Goal: Transaction & Acquisition: Book appointment/travel/reservation

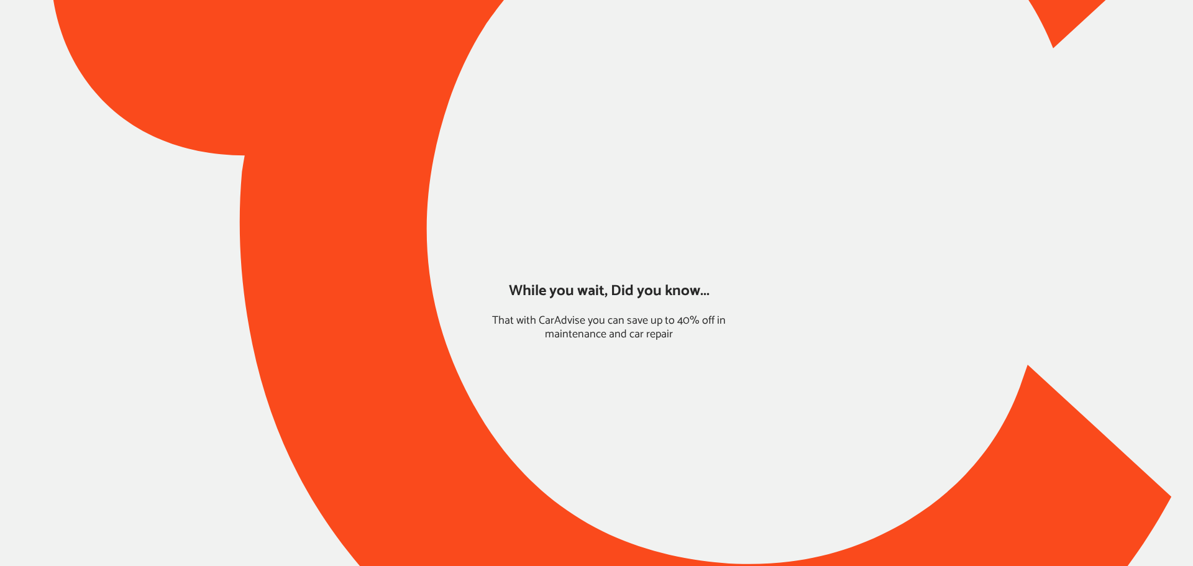
type input "*****"
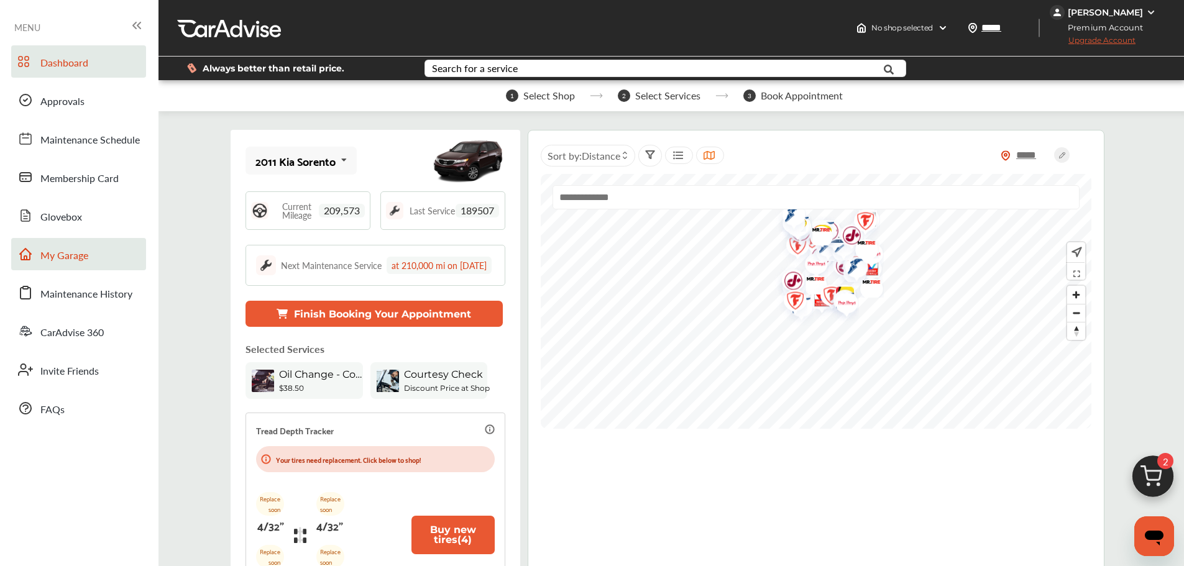
click at [61, 262] on span "My Garage" at bounding box center [64, 256] width 48 height 16
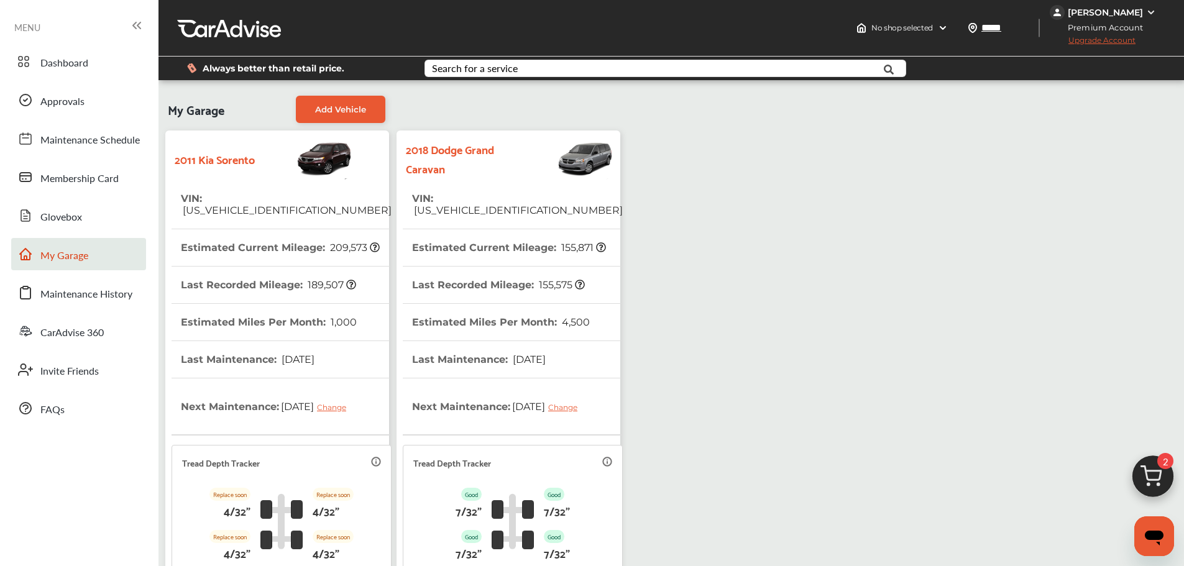
click at [476, 210] on th "VIN : [US_VEHICLE_IDENTIFICATION_NUMBER]" at bounding box center [517, 204] width 211 height 48
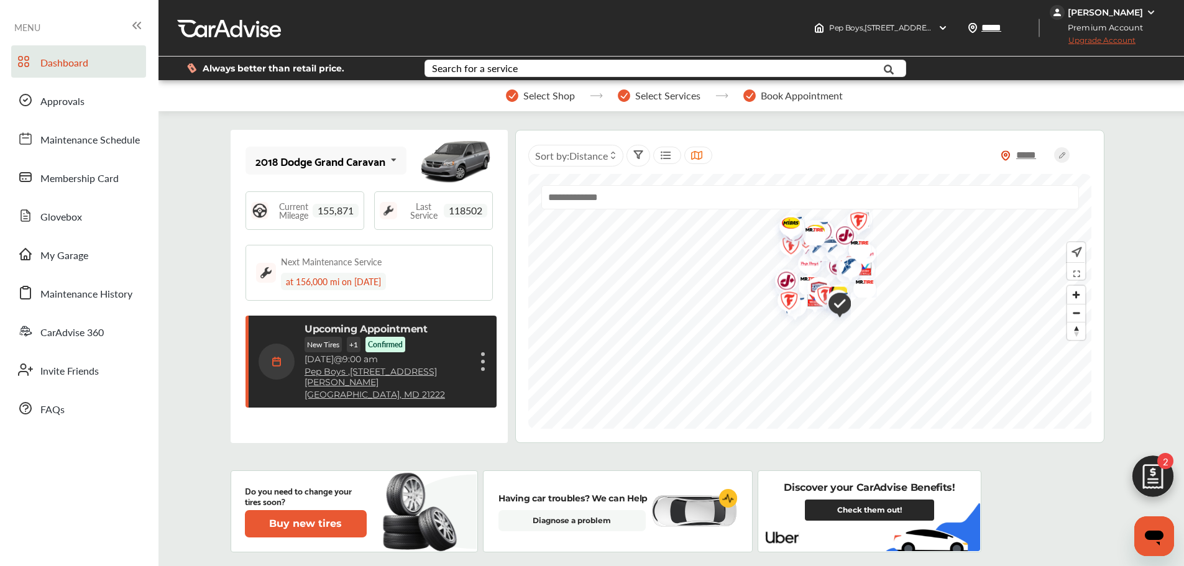
click at [460, 348] on div "Upcoming Appointment New Tires + 1 Confirmed [DATE] 9:00 am Pep Boys , [STREET_…" at bounding box center [372, 361] width 228 height 77
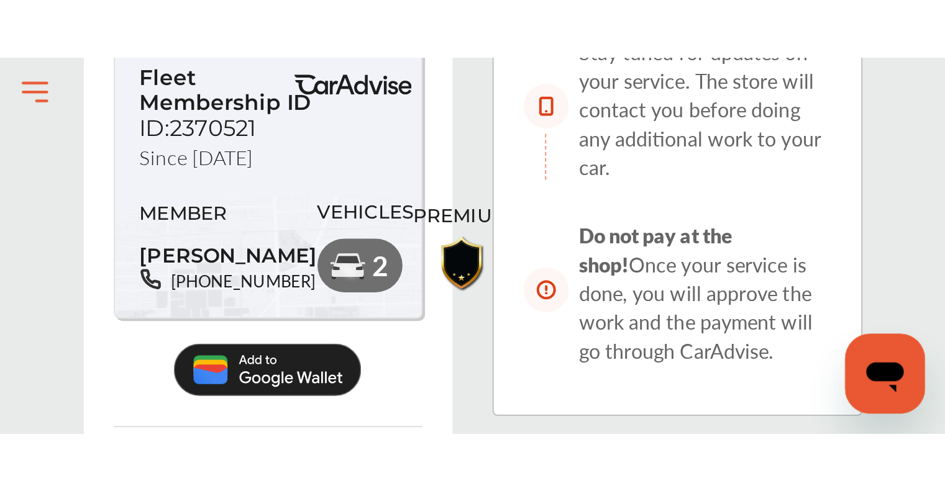
scroll to position [348, 0]
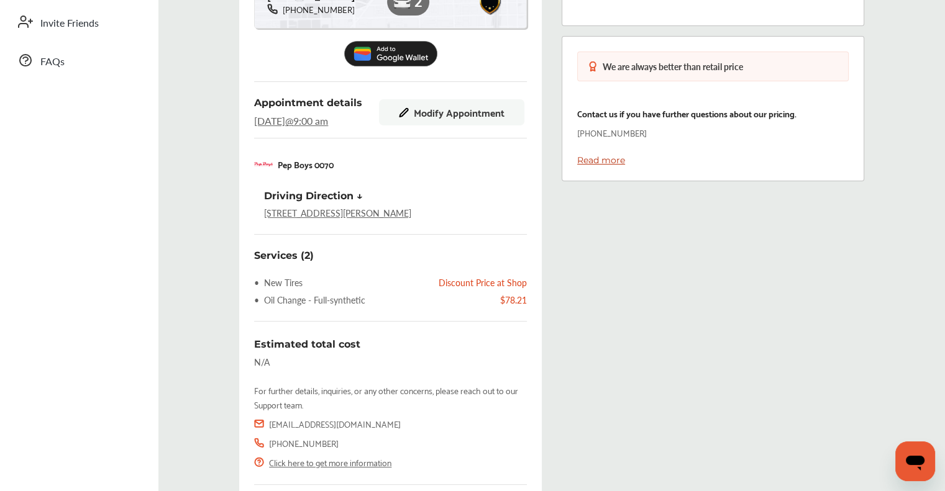
click at [887, 244] on div "Booking Detail Membership See more Show your membership card as soon as you che…" at bounding box center [551, 164] width 806 height 744
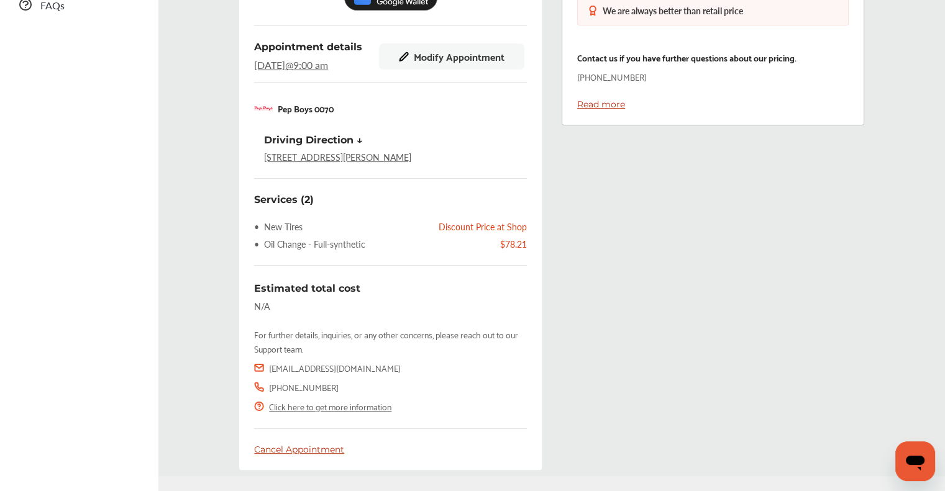
scroll to position [450, 0]
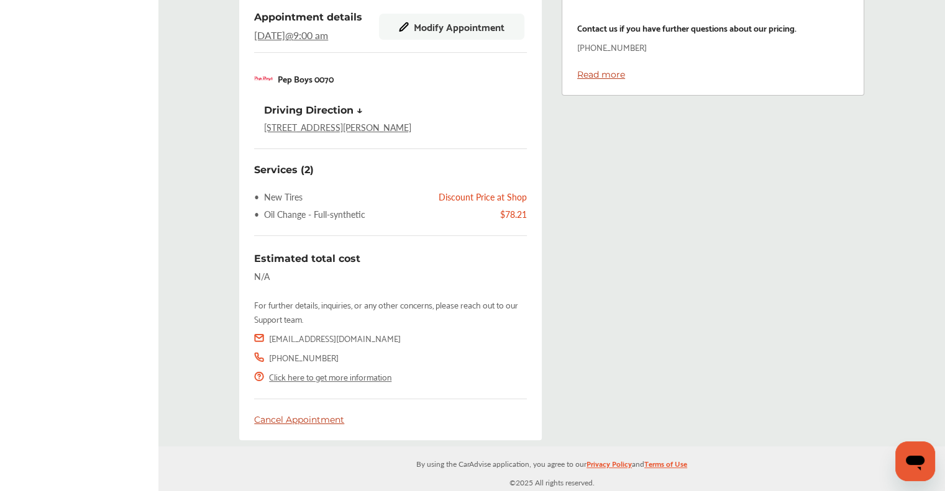
drag, startPoint x: 280, startPoint y: 419, endPoint x: 273, endPoint y: 424, distance: 8.0
click at [273, 424] on div "Cancel Appointment" at bounding box center [390, 419] width 273 height 11
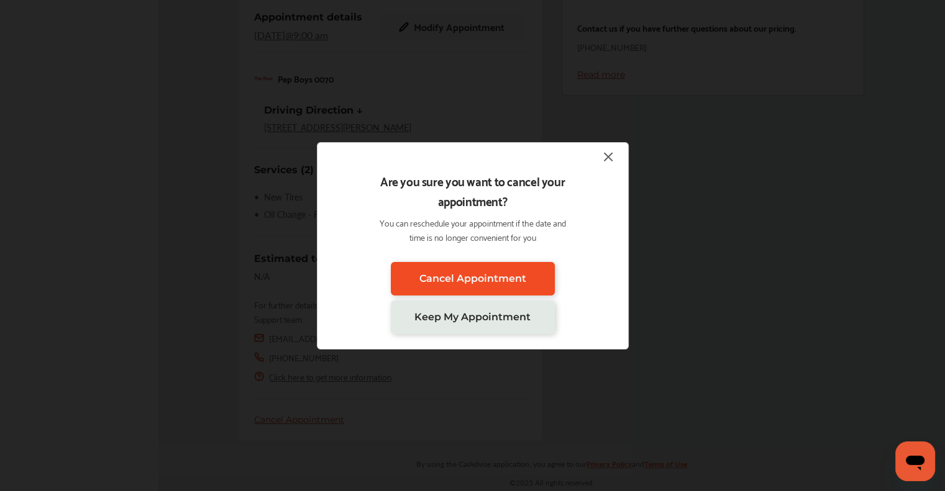
click at [432, 276] on span "Cancel Appointment" at bounding box center [472, 279] width 107 height 12
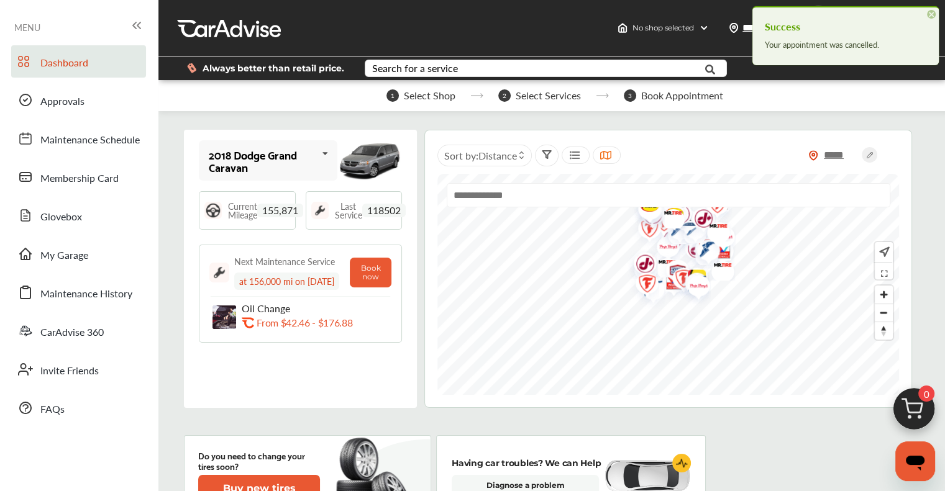
click at [911, 409] on img at bounding box center [914, 413] width 60 height 60
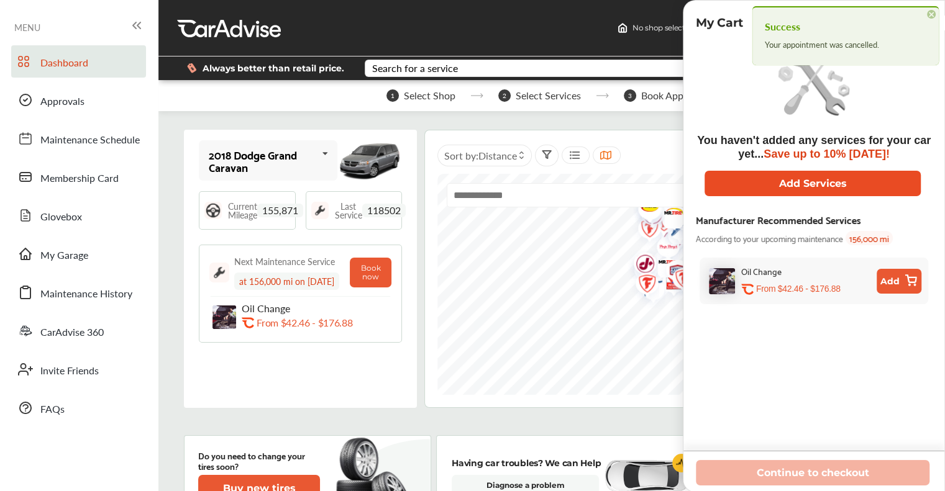
click at [756, 184] on button "Add Services" at bounding box center [813, 183] width 216 height 25
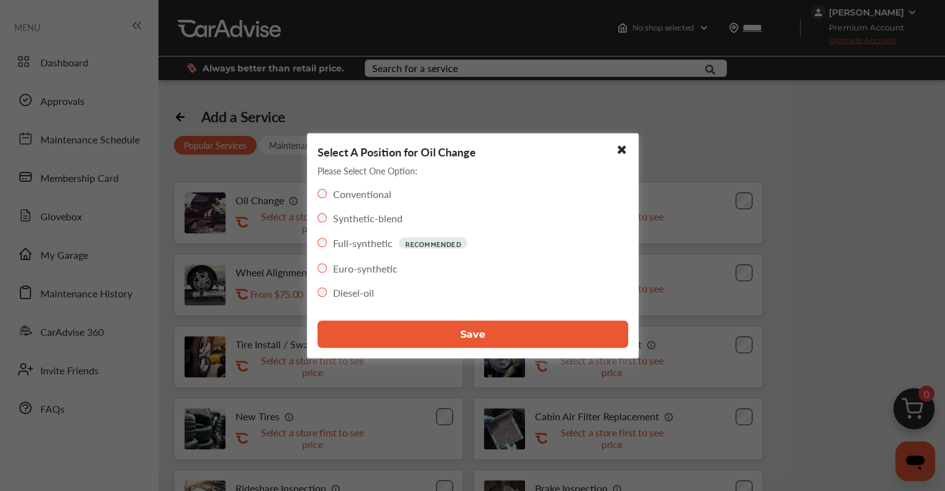
click at [437, 330] on button "Save" at bounding box center [472, 334] width 311 height 27
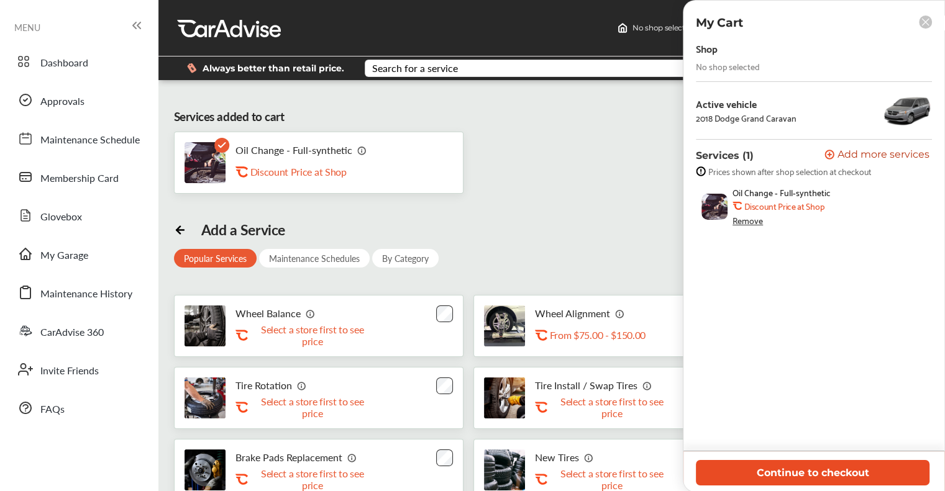
click at [793, 475] on button "Continue to checkout" at bounding box center [813, 472] width 234 height 25
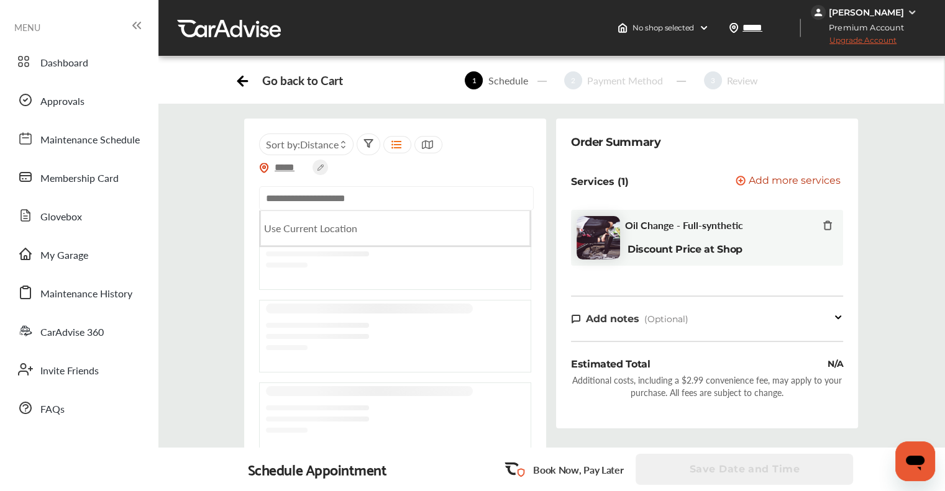
click at [356, 197] on input "text" at bounding box center [396, 198] width 275 height 24
paste input "**********"
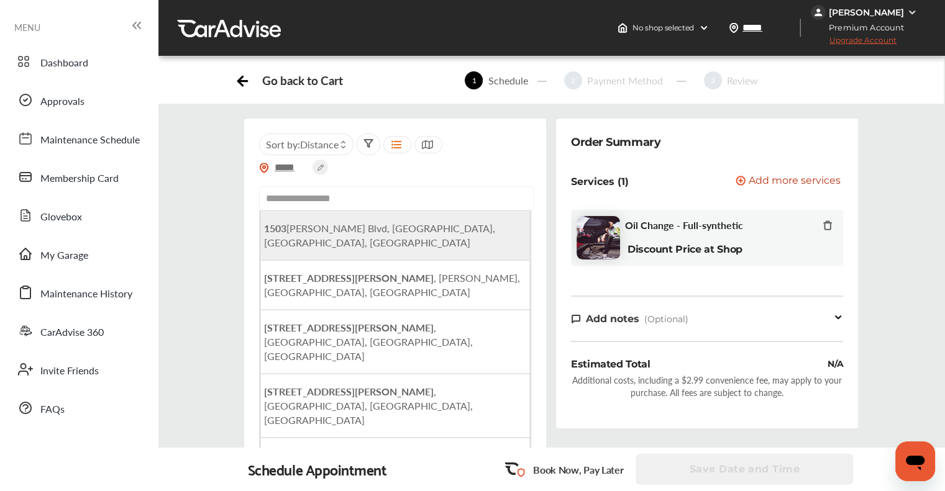
click at [387, 232] on span "[STREET_ADDRESS][PERSON_NAME]" at bounding box center [379, 235] width 231 height 29
type input "**********"
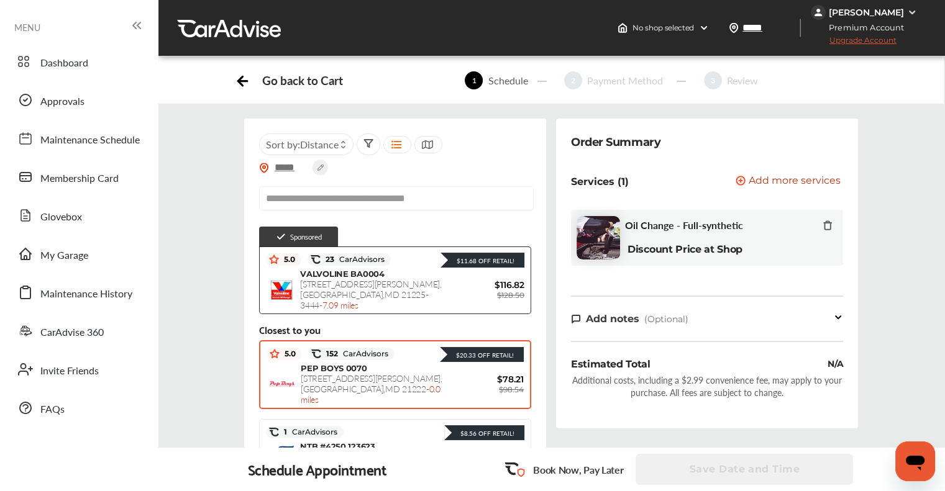
scroll to position [248, 0]
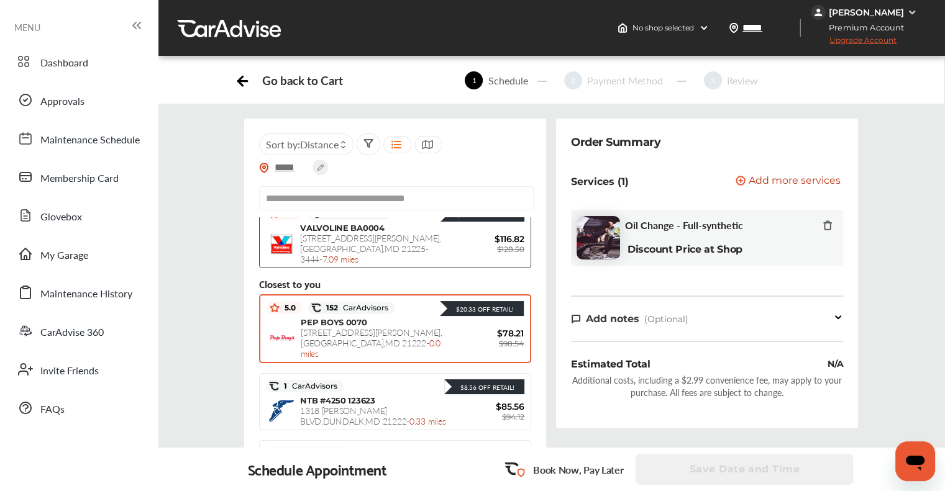
click at [356, 337] on span "0.0 miles" at bounding box center [371, 348] width 140 height 23
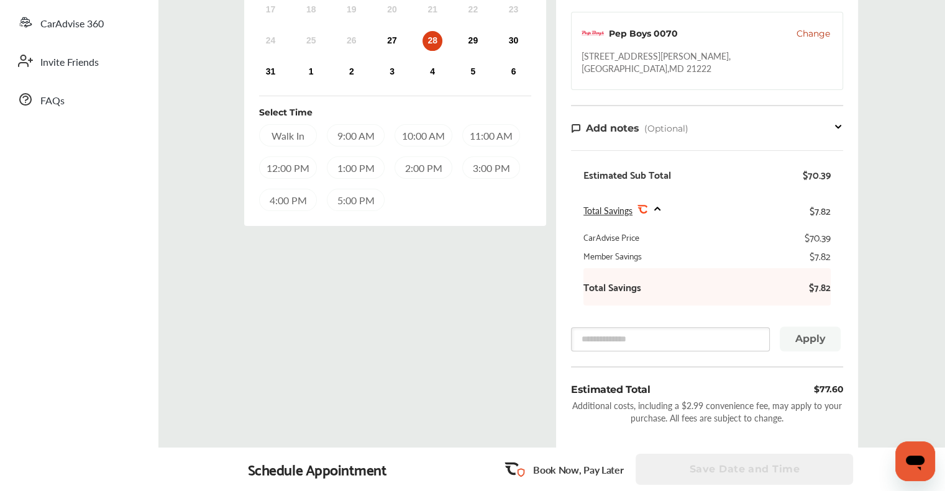
scroll to position [164, 0]
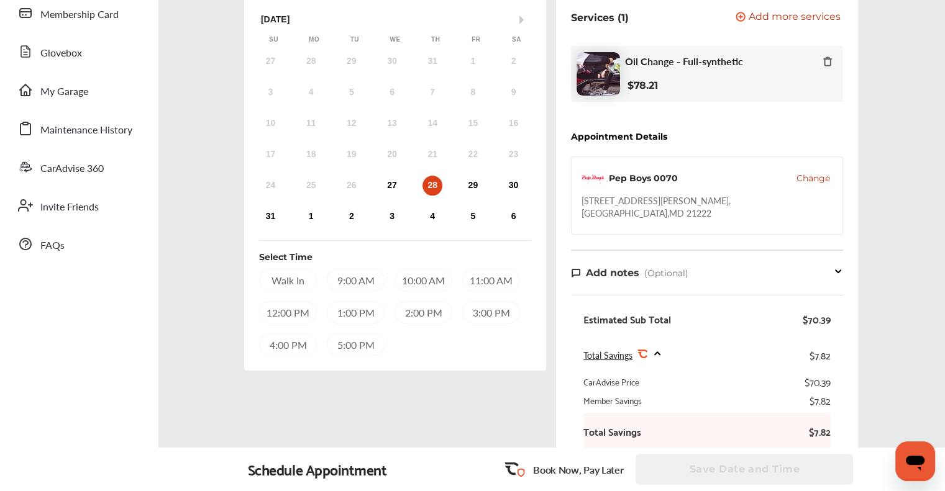
drag, startPoint x: 780, startPoint y: 15, endPoint x: 757, endPoint y: 17, distance: 23.7
click at [780, 15] on span "Add more services" at bounding box center [795, 18] width 92 height 12
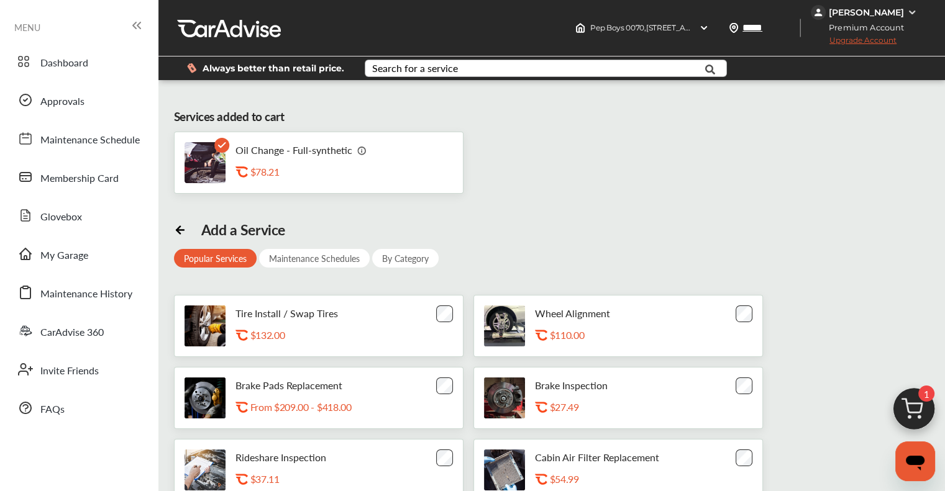
click at [441, 68] on div "Search for a service" at bounding box center [415, 68] width 86 height 10
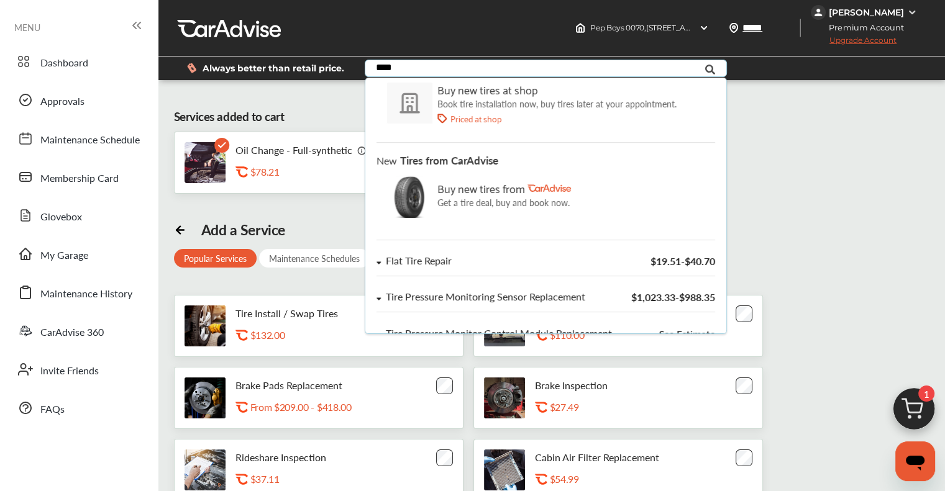
scroll to position [247, 0]
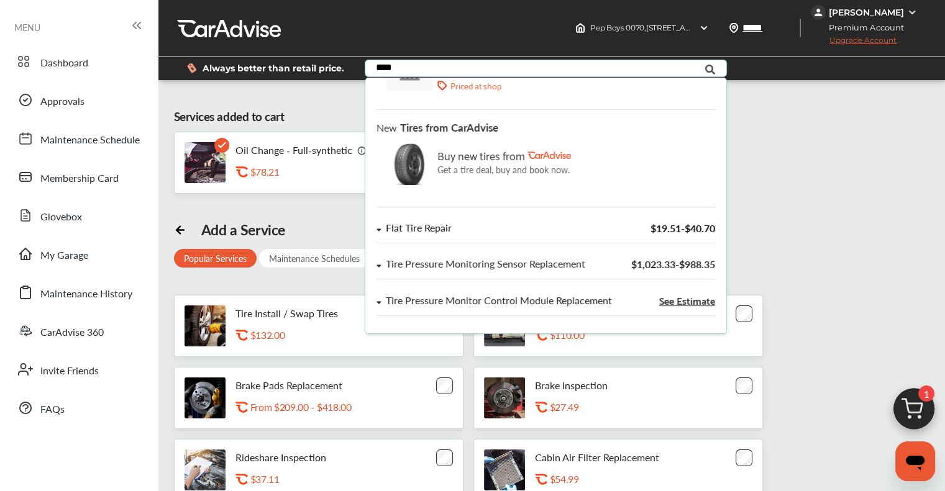
type input "****"
click at [524, 231] on div "Flat Tire Repair $19.51 - $40.70" at bounding box center [546, 233] width 338 height 21
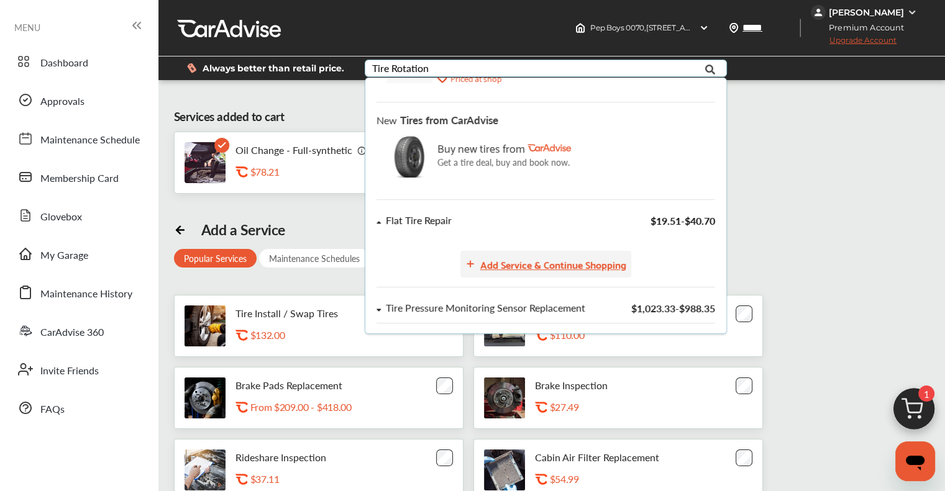
click at [543, 261] on div "Add Service & Continue Shopping" at bounding box center [553, 264] width 146 height 17
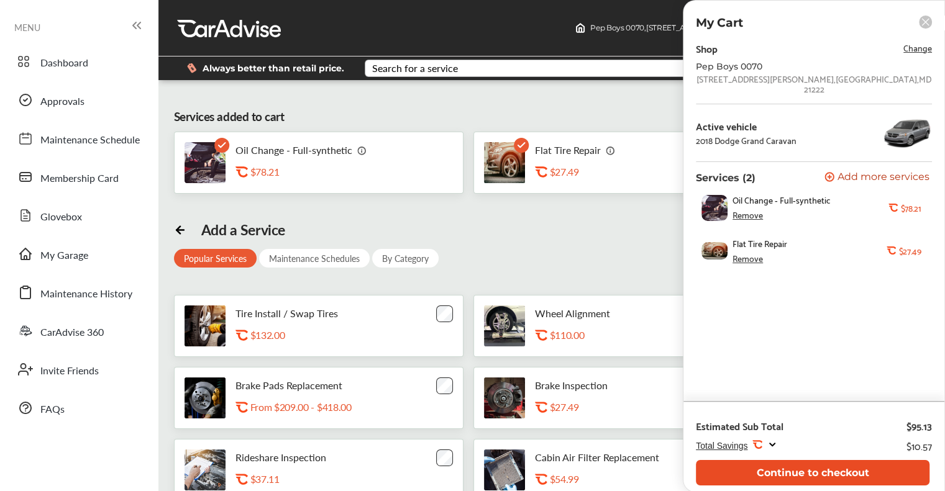
click at [867, 475] on button "Continue to checkout" at bounding box center [813, 472] width 234 height 25
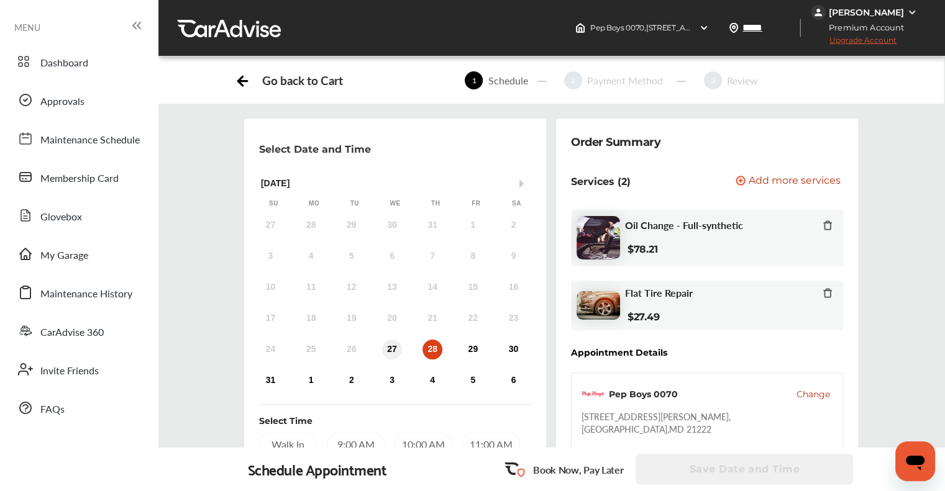
click at [385, 349] on div "27" at bounding box center [392, 350] width 20 height 20
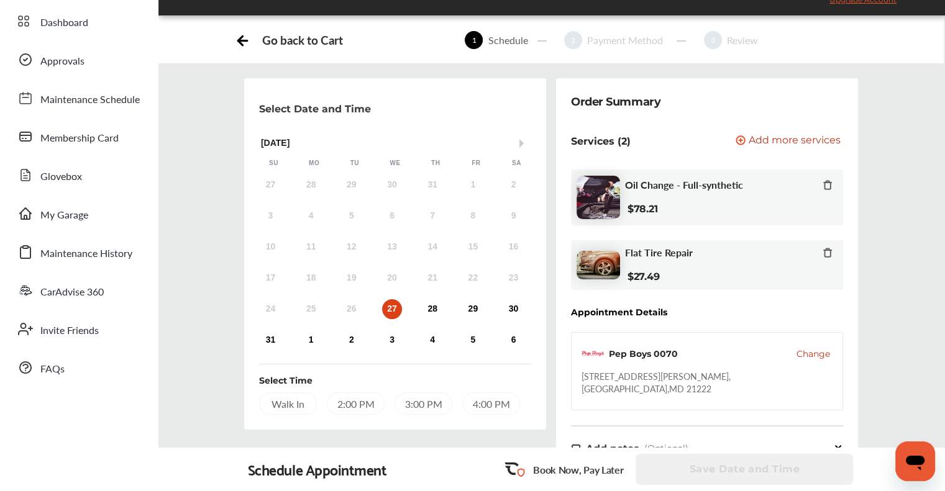
scroll to position [124, 0]
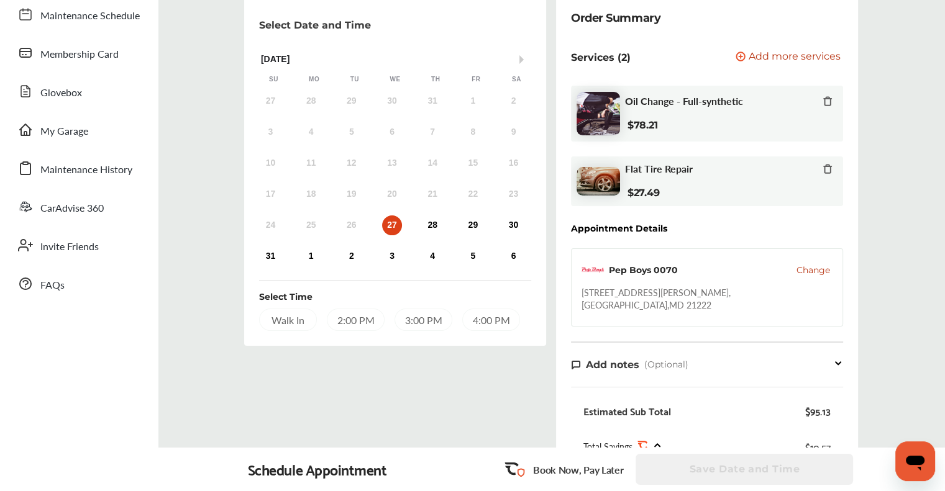
click at [826, 168] on icon at bounding box center [828, 169] width 10 height 10
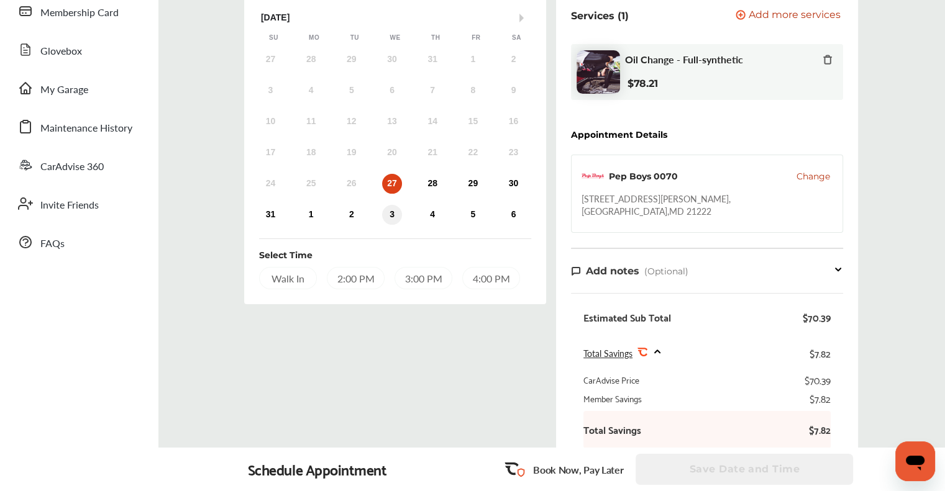
scroll to position [164, 0]
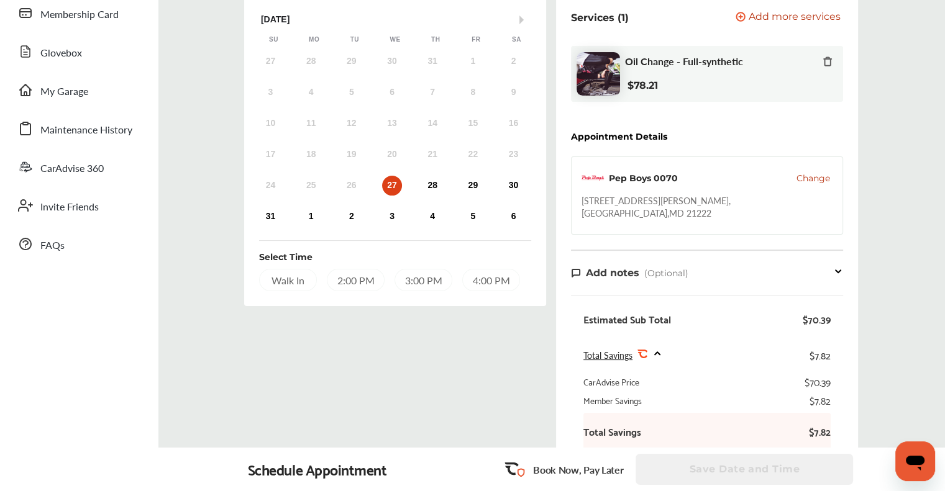
click at [351, 285] on div "2:00 PM" at bounding box center [356, 280] width 58 height 22
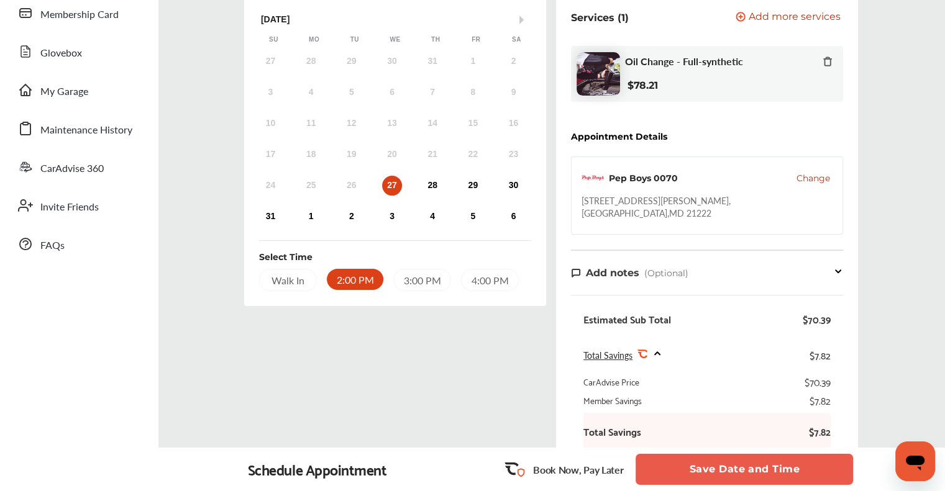
click at [716, 473] on button "Save Date and Time" at bounding box center [744, 469] width 217 height 31
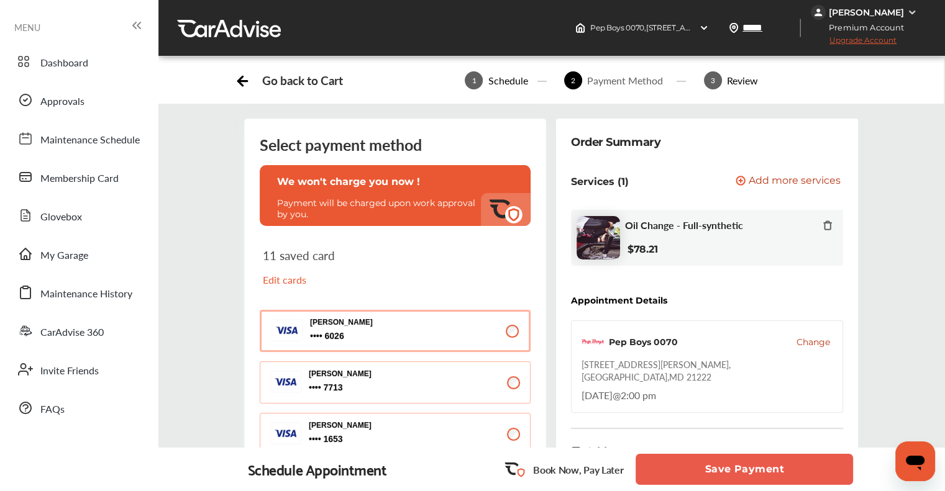
click at [710, 472] on button "Save Payment" at bounding box center [744, 469] width 217 height 31
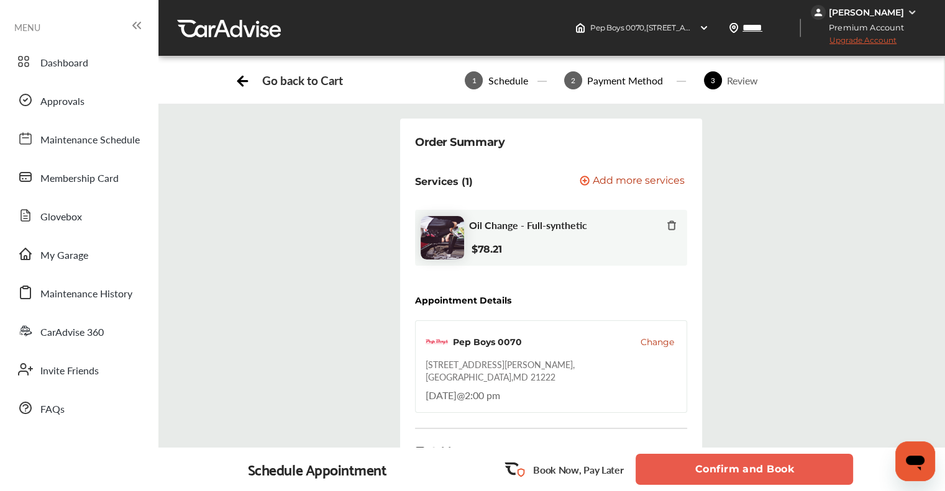
click at [718, 462] on button "Confirm and Book" at bounding box center [744, 469] width 217 height 31
